Goal: Task Accomplishment & Management: Use online tool/utility

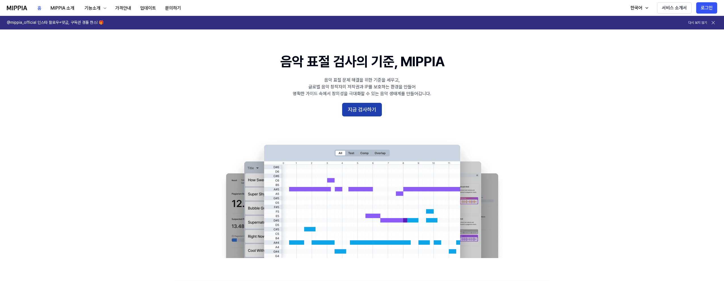
click at [360, 108] on button "지금 검사하기" at bounding box center [362, 110] width 40 height 14
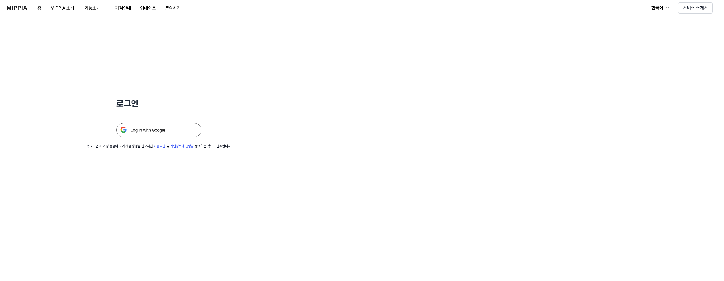
click at [195, 137] on div "로그인 첫 로그인 시 계정 생성이 되며 계정 생성을 완료하면 이용약관 및 개인정보 취급방침 동의하는 것으로 간주합니다." at bounding box center [159, 82] width 318 height 133
click at [187, 135] on img at bounding box center [158, 130] width 85 height 14
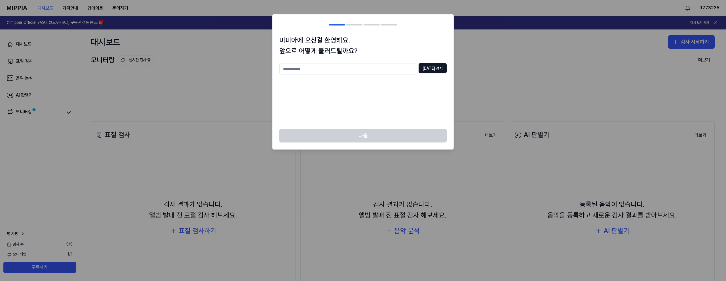
click at [416, 69] on input "text" at bounding box center [347, 68] width 137 height 11
type input "****"
click at [440, 71] on button "중복 검사" at bounding box center [433, 68] width 28 height 10
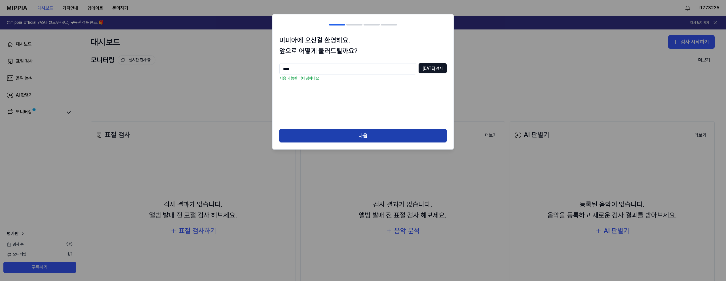
click at [382, 132] on button "다음" at bounding box center [362, 136] width 167 height 14
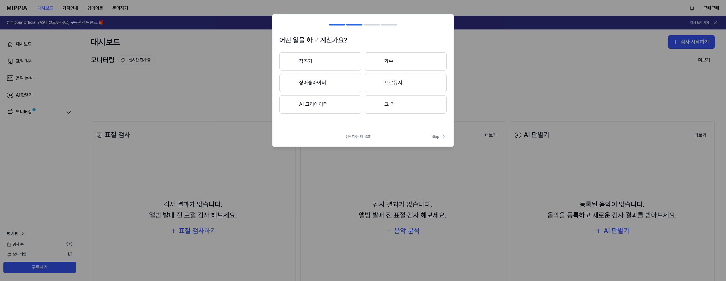
click at [341, 68] on button "작곡가" at bounding box center [320, 61] width 82 height 18
click at [376, 85] on div at bounding box center [376, 83] width 7 height 7
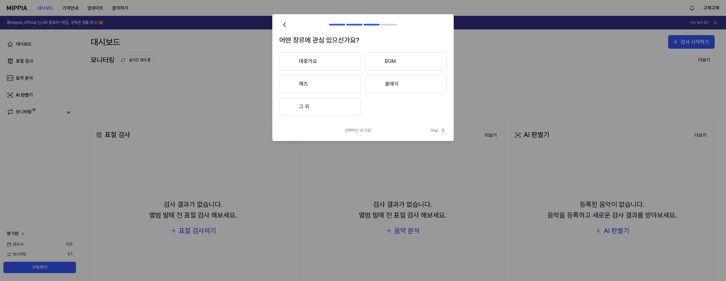
click at [379, 59] on div at bounding box center [377, 61] width 7 height 7
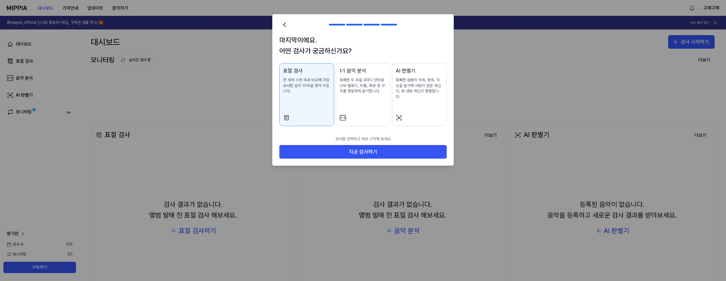
click at [352, 60] on div "마지막이에요. 어떤 검사가 궁금하신가요? 표절 검사 전 세계 수천 곡과 비교해 가장 유사한 음악 10곡을 찾아 드립니다. 1:1 음악 분석 등…" at bounding box center [363, 84] width 181 height 98
click at [354, 148] on button "지금 검사하기" at bounding box center [362, 152] width 167 height 14
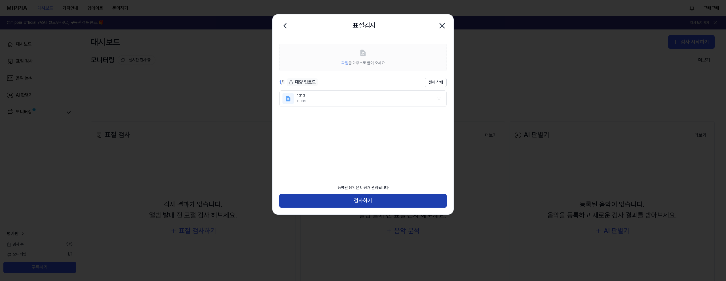
click at [392, 197] on button "검사하기" at bounding box center [362, 201] width 167 height 14
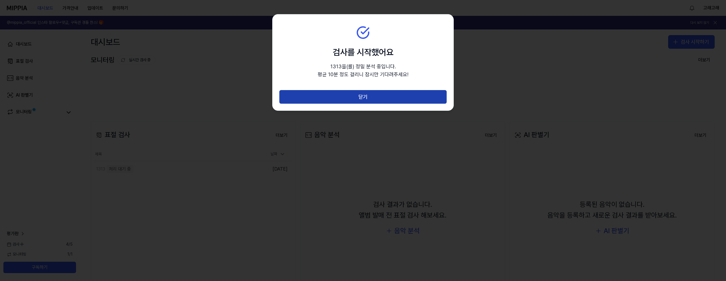
click at [378, 100] on button "닫기" at bounding box center [362, 97] width 167 height 14
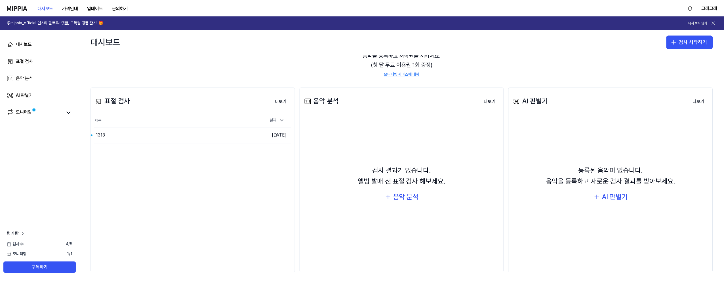
scroll to position [37, 0]
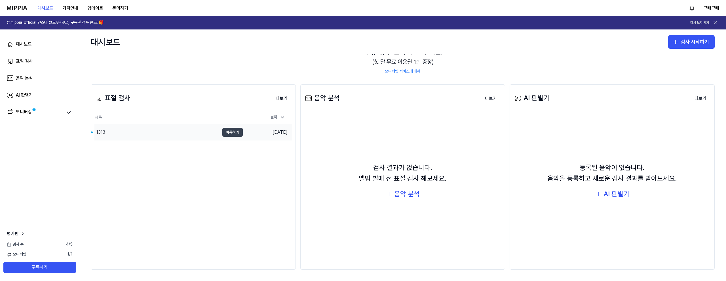
click at [234, 132] on button "이동하기" at bounding box center [232, 132] width 20 height 9
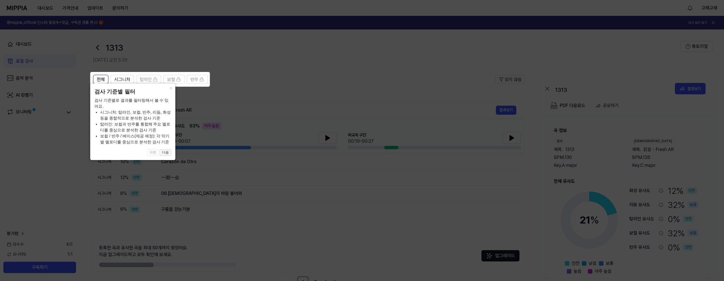
click at [167, 151] on button "다음" at bounding box center [165, 152] width 11 height 7
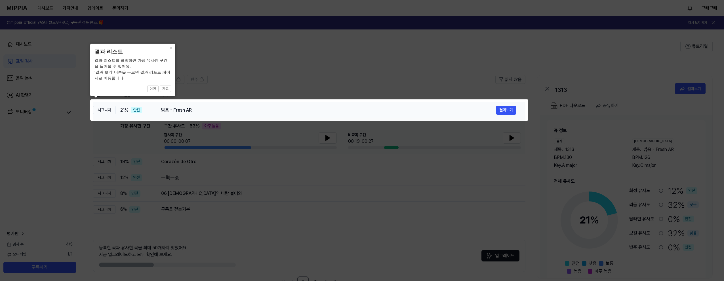
click at [328, 104] on td "밝음 - Fresh AR 결과보기" at bounding box center [338, 110] width 373 height 16
click at [165, 88] on button "완료" at bounding box center [165, 89] width 11 height 7
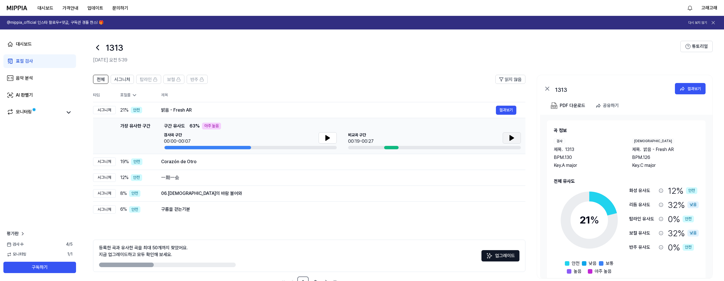
click at [511, 140] on icon at bounding box center [511, 138] width 7 height 7
click at [323, 138] on button at bounding box center [328, 137] width 18 height 11
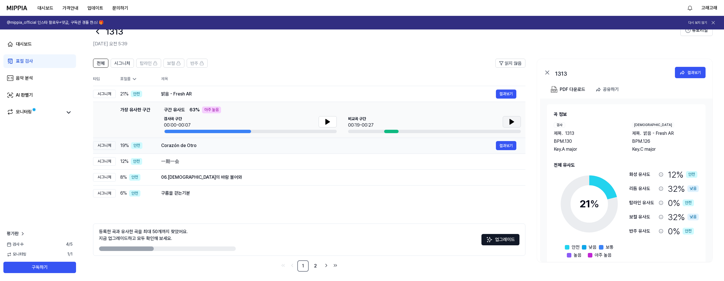
scroll to position [18, 0]
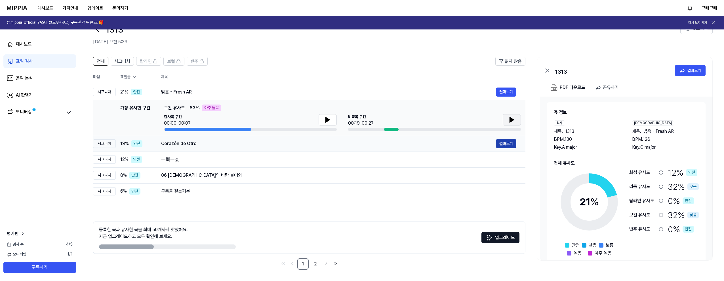
click at [502, 143] on button "결과보기" at bounding box center [506, 143] width 20 height 9
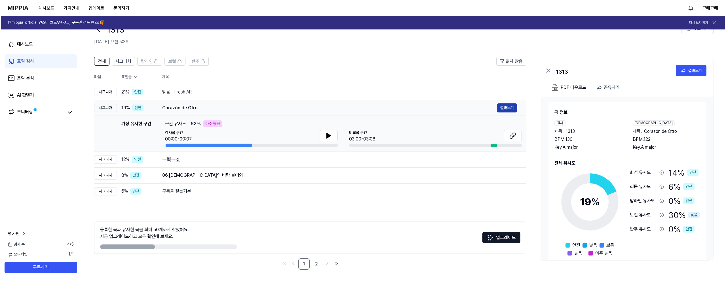
scroll to position [0, 0]
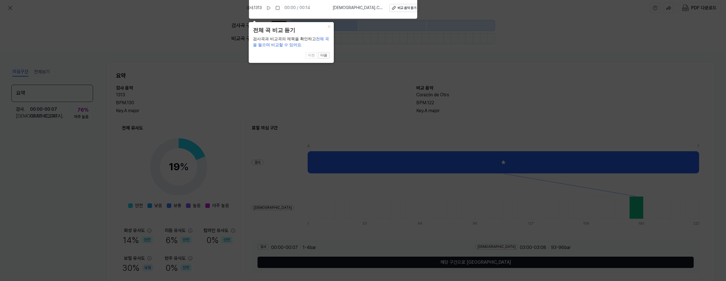
click at [332, 30] on div "× 전체 곡 비교 듣기 검사곡과 비교곡의 제목을 확인하고 전체 곡을 들으며 비교할 수 있어요. 1 of 4 이전 다음" at bounding box center [291, 42] width 85 height 41
click at [329, 28] on button "×" at bounding box center [329, 26] width 9 height 8
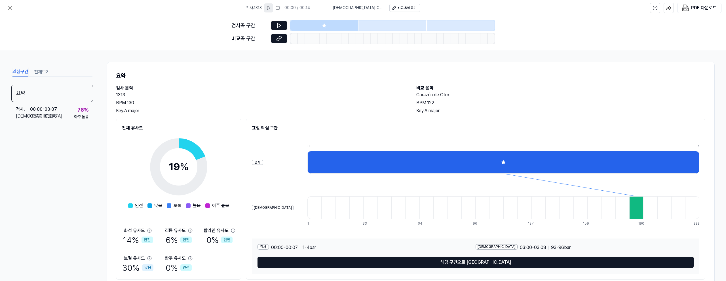
click at [273, 11] on button at bounding box center [268, 7] width 9 height 9
click at [270, 9] on rect at bounding box center [269, 7] width 1 height 3
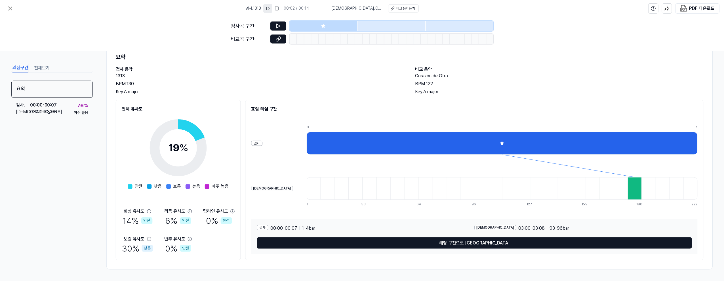
scroll to position [18, 0]
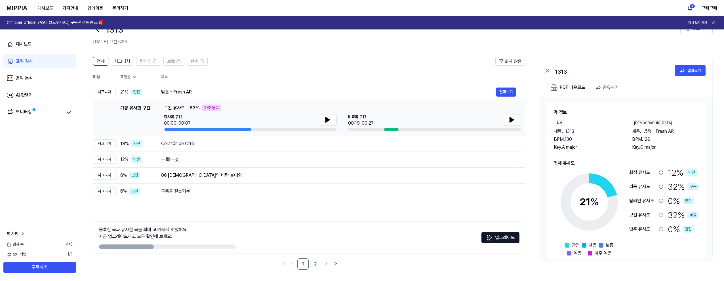
click at [509, 126] on div at bounding box center [512, 120] width 18 height 12
click at [509, 121] on icon at bounding box center [511, 120] width 7 height 7
click at [505, 125] on button at bounding box center [512, 119] width 18 height 11
click at [191, 62] on span "반주" at bounding box center [194, 61] width 8 height 7
click at [124, 62] on span "시그니처" at bounding box center [122, 61] width 16 height 7
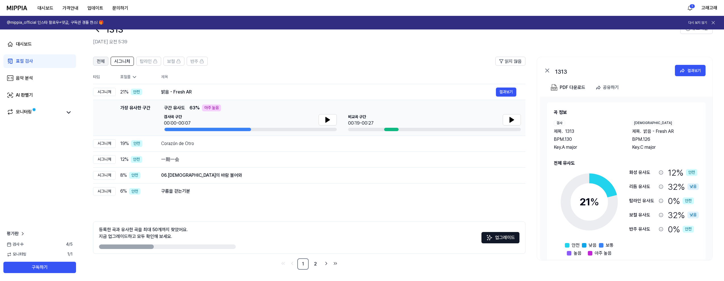
click at [103, 60] on span "전체" at bounding box center [101, 61] width 8 height 7
click at [314, 262] on link "2" at bounding box center [315, 264] width 11 height 11
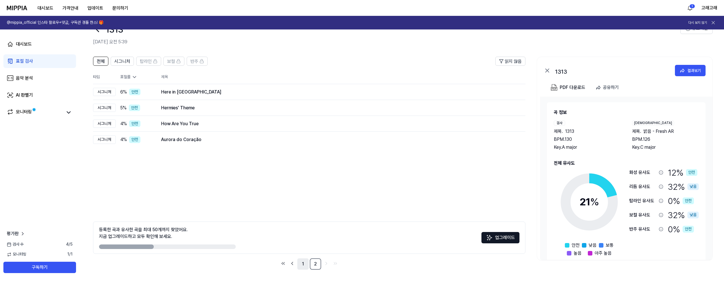
click at [300, 264] on link "1" at bounding box center [302, 264] width 11 height 11
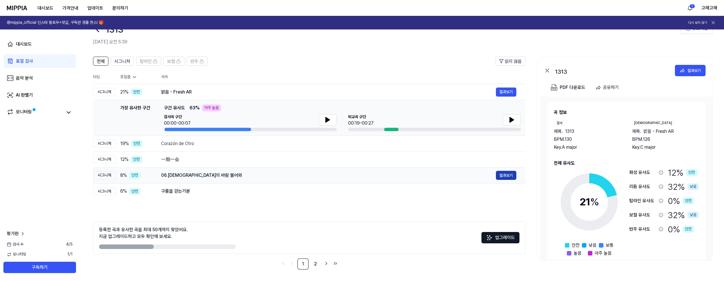
click at [502, 177] on button "결과보기" at bounding box center [506, 175] width 20 height 9
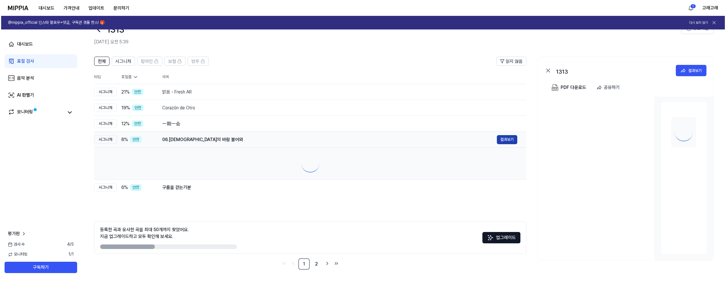
scroll to position [0, 0]
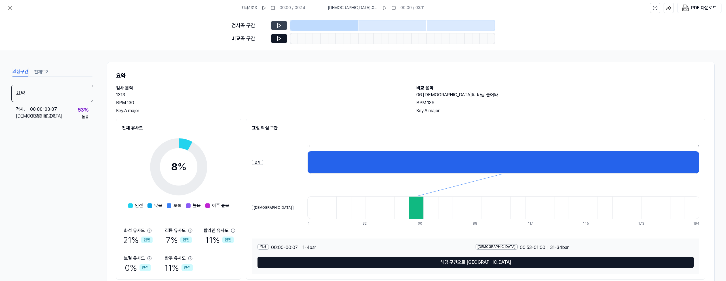
click at [279, 27] on icon at bounding box center [279, 26] width 6 height 6
click at [279, 26] on icon at bounding box center [278, 26] width 3 height 4
click at [280, 33] on div "비교곡 구간" at bounding box center [362, 38] width 263 height 10
click at [280, 37] on icon at bounding box center [279, 39] width 6 height 6
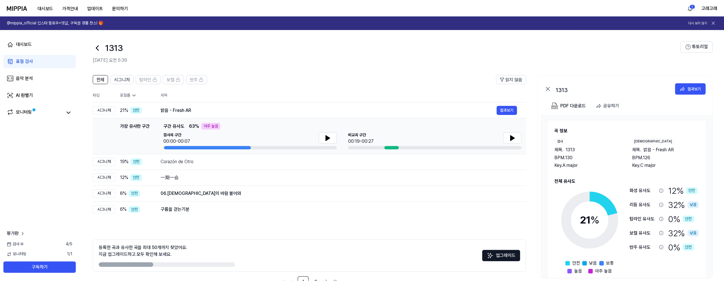
scroll to position [18, 0]
